Goal: Task Accomplishment & Management: Manage account settings

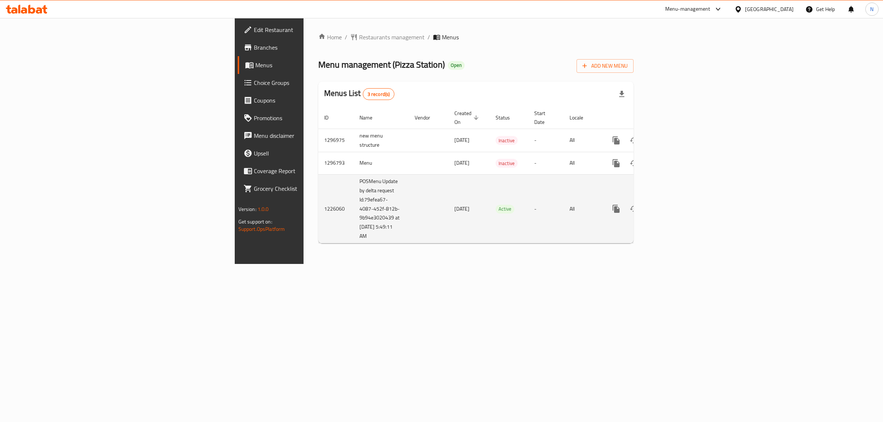
click at [678, 206] on link "enhanced table" at bounding box center [669, 209] width 18 height 18
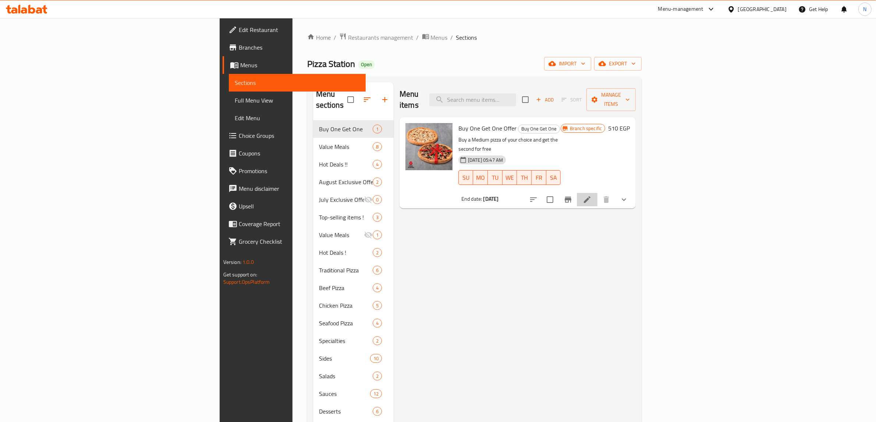
click at [597, 193] on li at bounding box center [587, 199] width 21 height 13
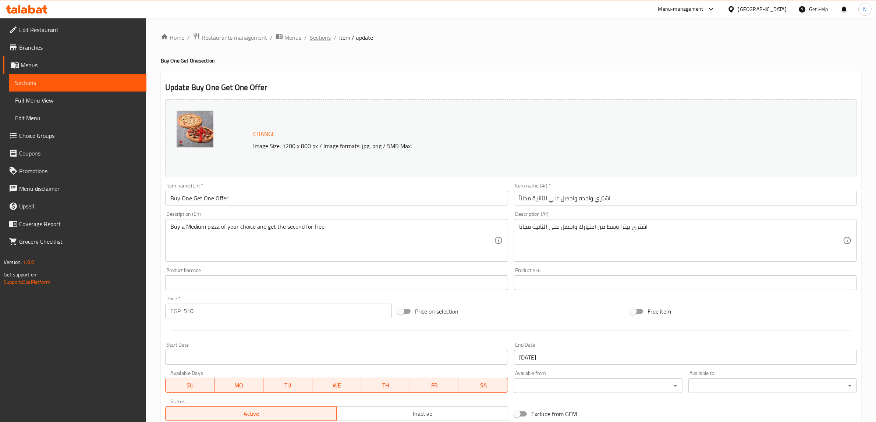
click at [321, 42] on span "Sections" at bounding box center [320, 37] width 21 height 9
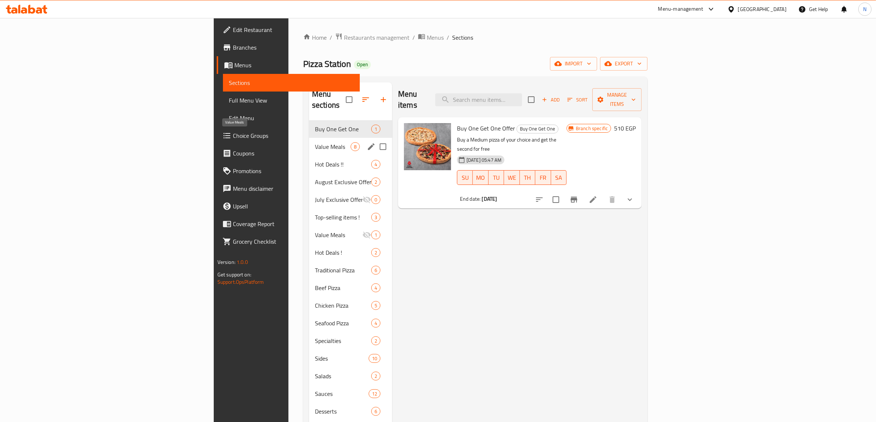
click at [315, 142] on span "Value Meals" at bounding box center [333, 146] width 36 height 9
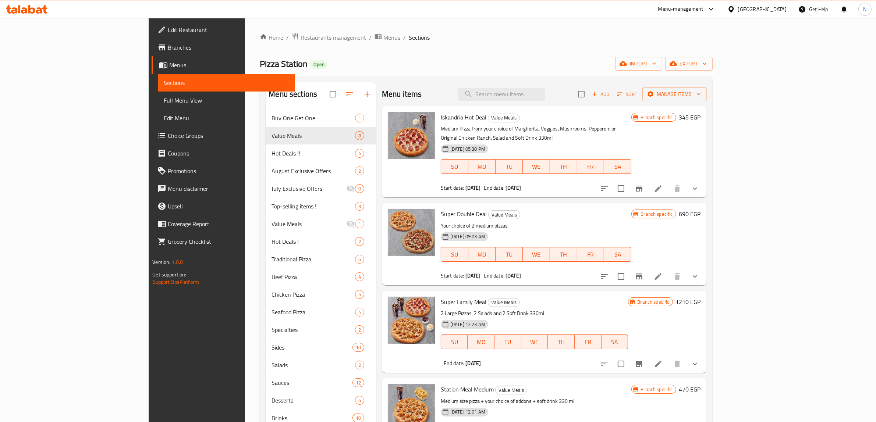
click at [668, 182] on li at bounding box center [658, 188] width 21 height 13
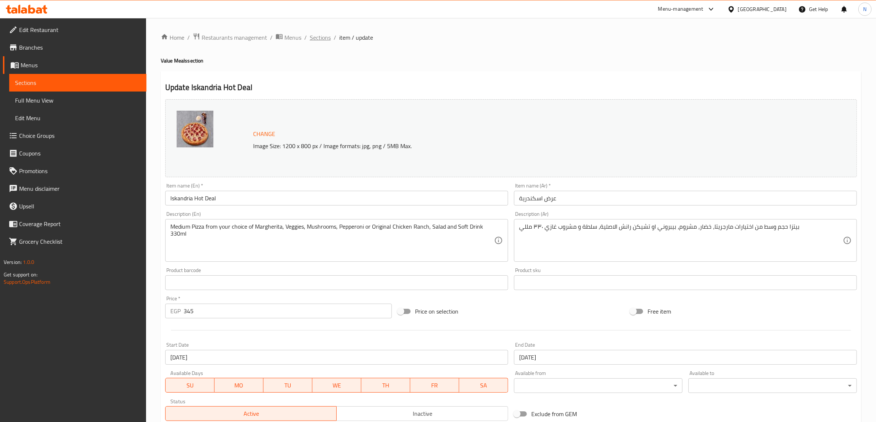
click at [314, 35] on span "Sections" at bounding box center [320, 37] width 21 height 9
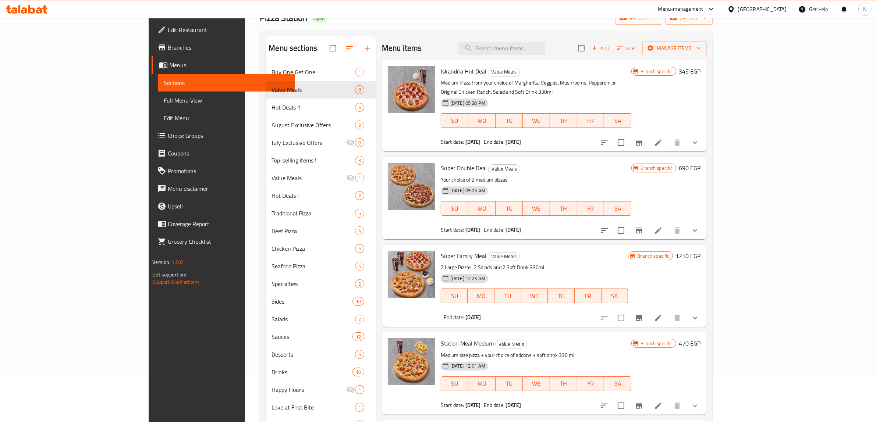
scroll to position [46, 0]
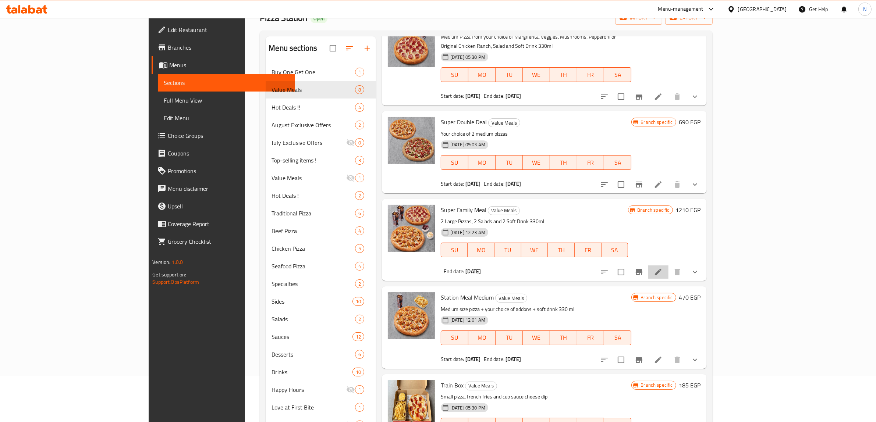
click at [663, 268] on icon at bounding box center [658, 272] width 9 height 9
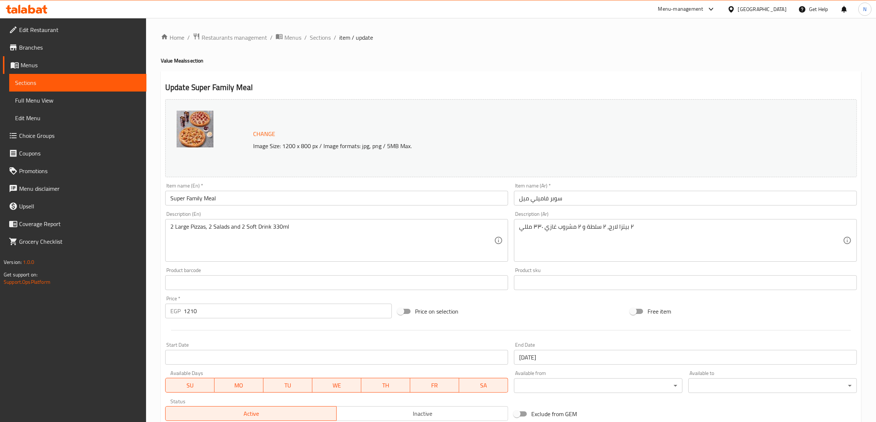
click at [58, 47] on span "Branches" at bounding box center [79, 47] width 121 height 9
